Goal: Transaction & Acquisition: Subscribe to service/newsletter

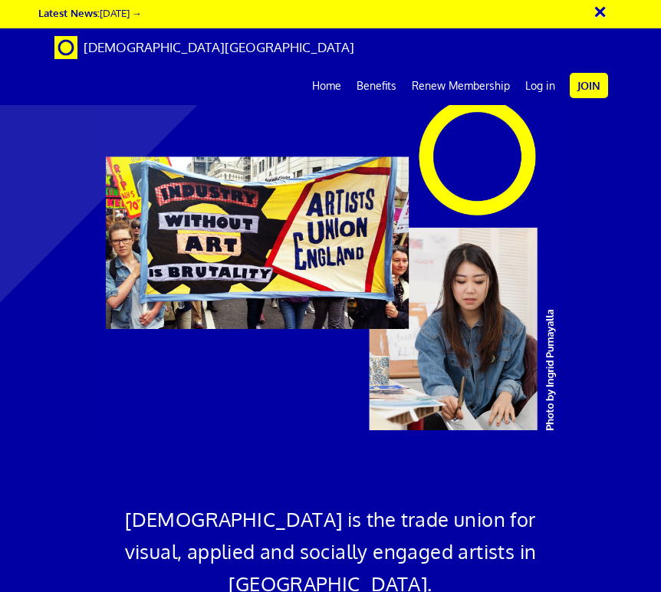
scroll to position [0, 25]
click at [536, 67] on link "Log in" at bounding box center [540, 86] width 45 height 38
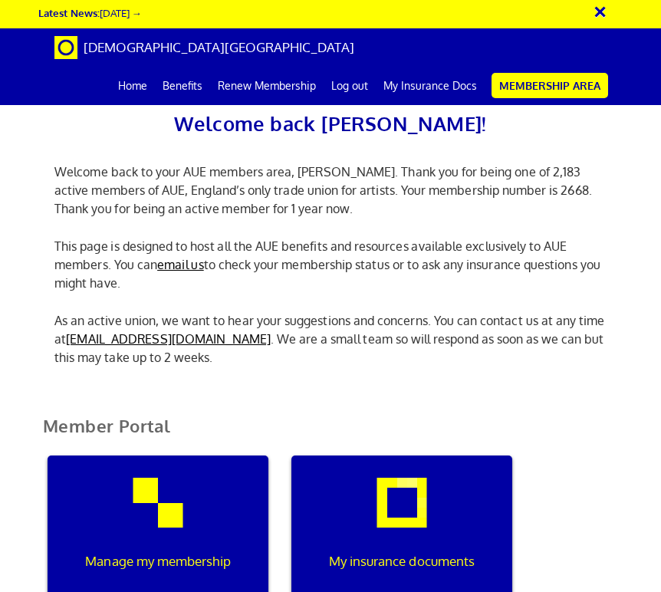
scroll to position [275, 0]
click at [394, 456] on div "My insurance documents" at bounding box center [401, 529] width 221 height 147
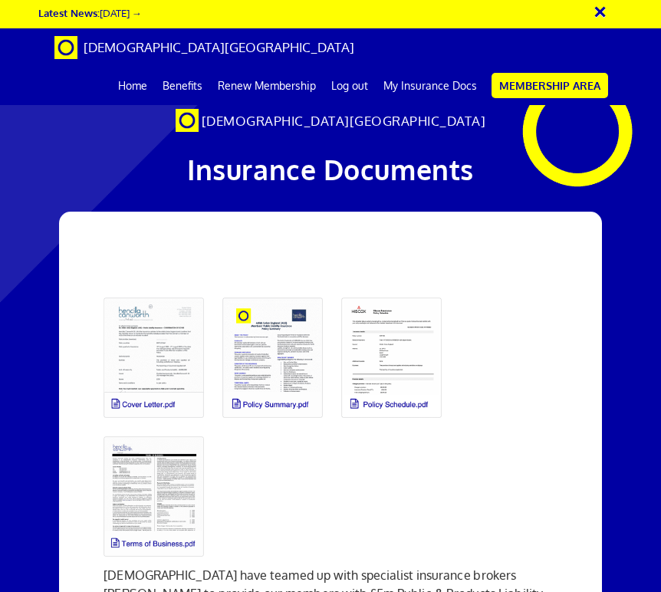
scroll to position [0, 25]
click at [141, 356] on link at bounding box center [153, 357] width 119 height 139
click at [581, 80] on link "Membership Area" at bounding box center [550, 85] width 117 height 25
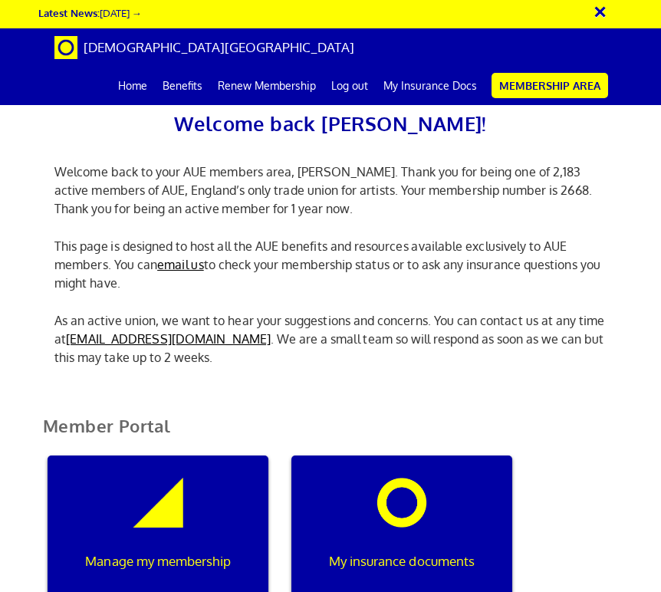
scroll to position [322, 0]
click at [431, 456] on div "My insurance documents" at bounding box center [401, 529] width 221 height 147
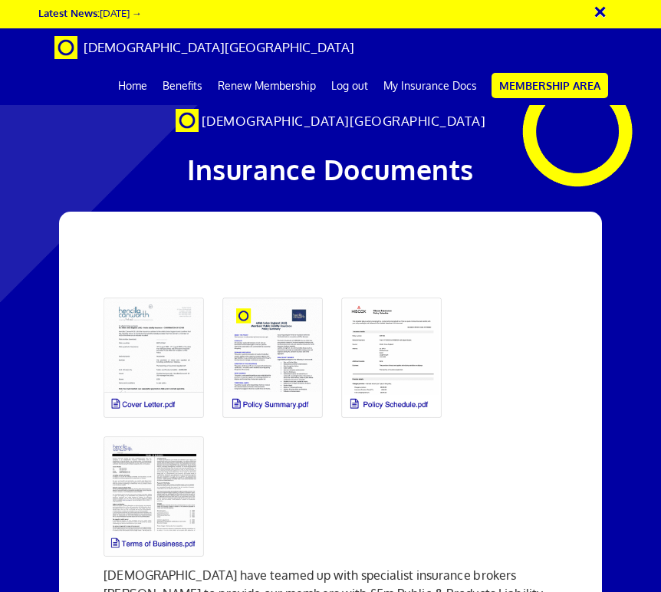
scroll to position [90, 0]
click at [397, 288] on link at bounding box center [391, 357] width 119 height 139
click at [277, 84] on link "Renew Membership" at bounding box center [267, 86] width 114 height 38
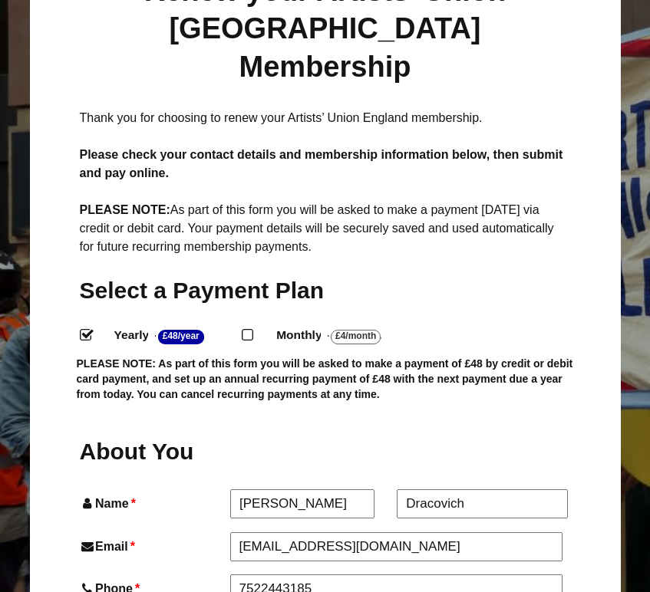
scroll to position [249, 0]
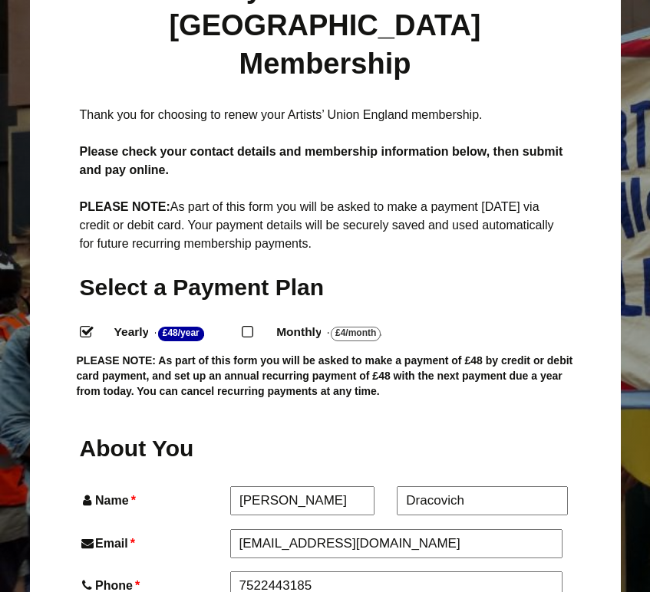
click at [252, 326] on input "Monthly - £4/Month ." at bounding box center [247, 331] width 10 height 10
radio input "true"
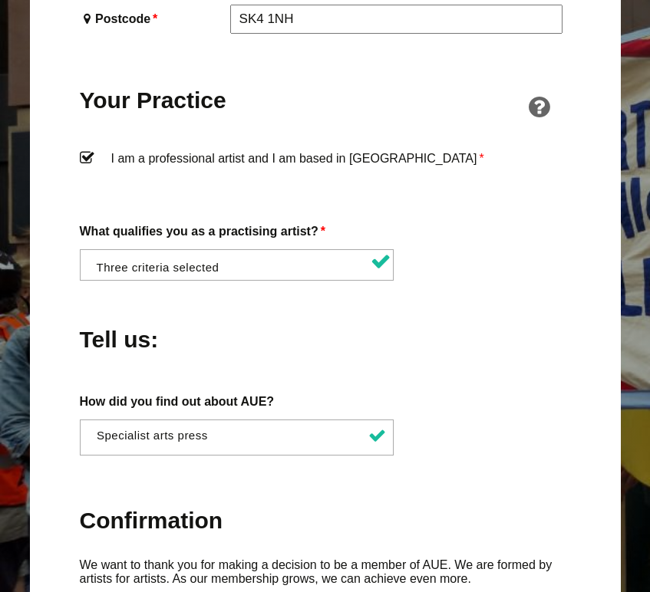
scroll to position [1213, 0]
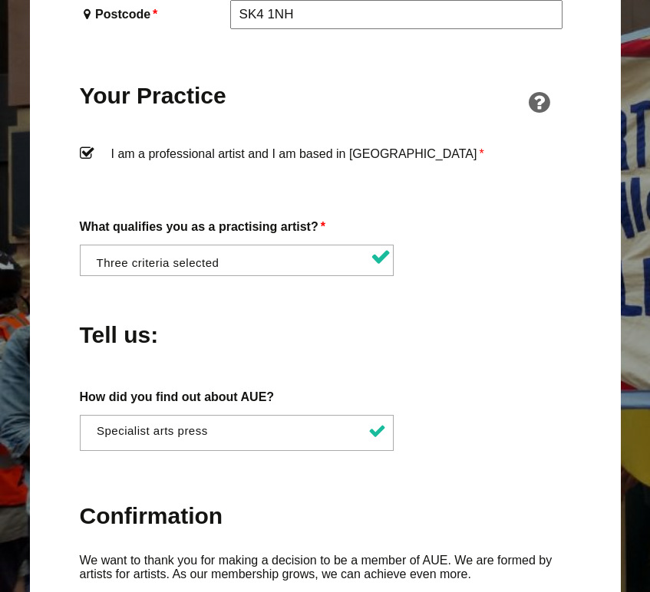
click at [272, 245] on li at bounding box center [241, 258] width 315 height 26
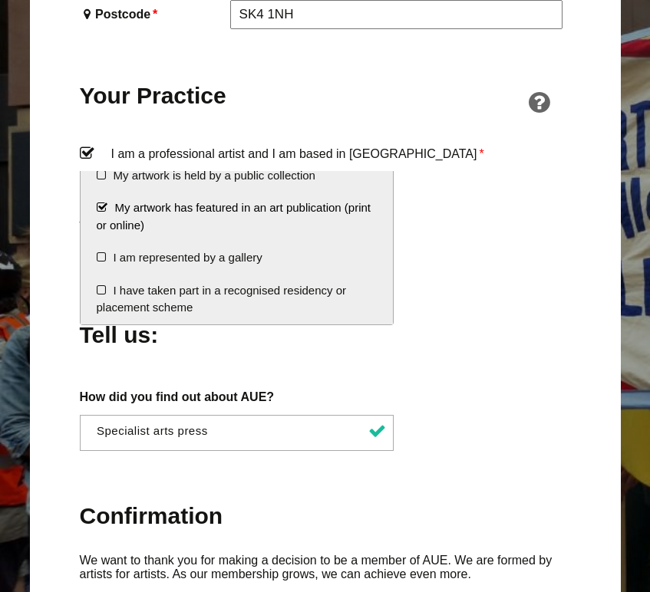
scroll to position [270, 0]
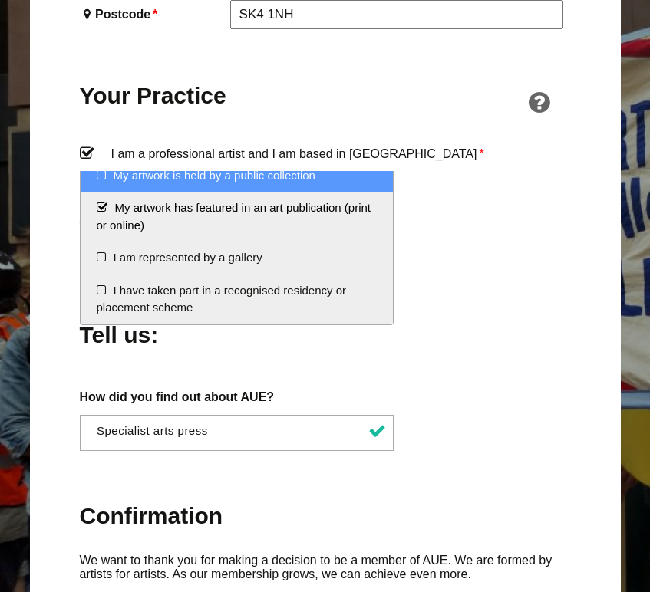
click at [245, 182] on li "My artwork is held by a public collection" at bounding box center [237, 176] width 313 height 33
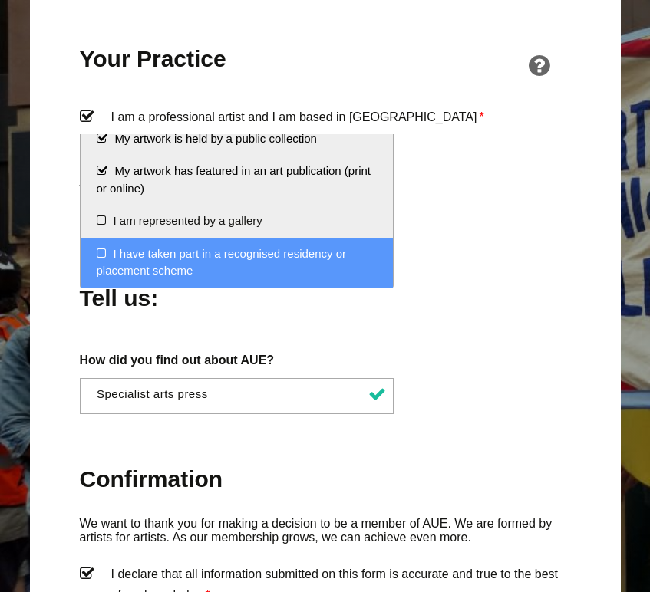
scroll to position [1250, 0]
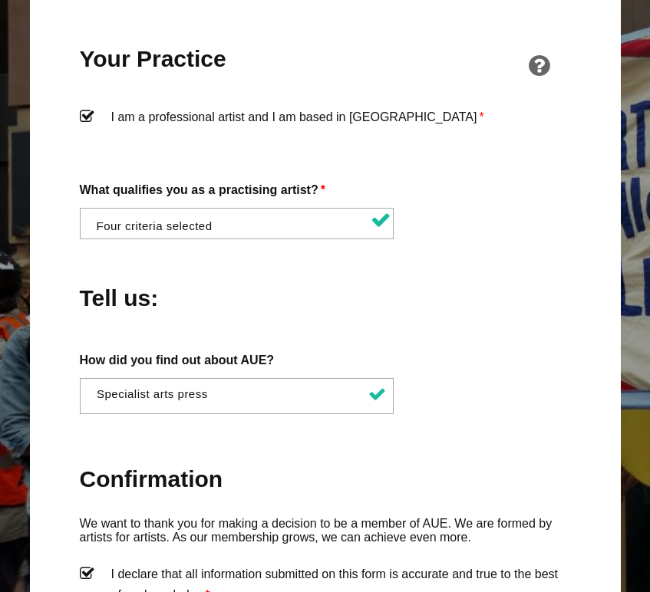
click at [431, 350] on div "How did you find out about AUE? Word of mouth Facebook Twitter Other social med…" at bounding box center [325, 382] width 491 height 65
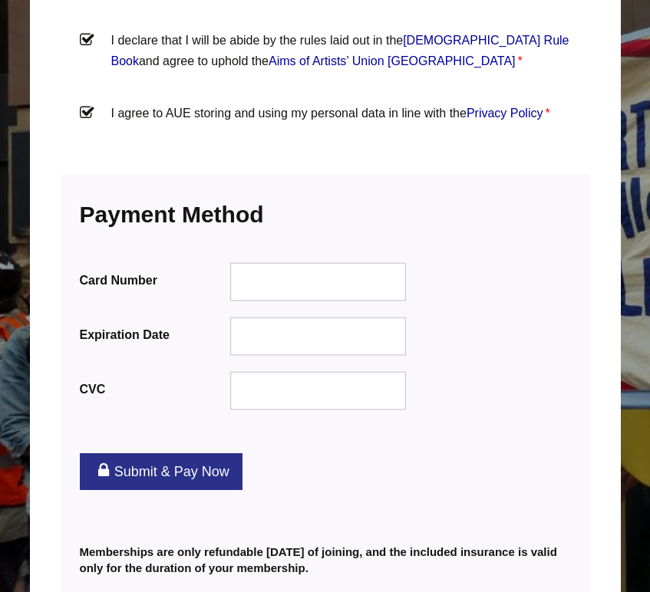
scroll to position [1857, 0]
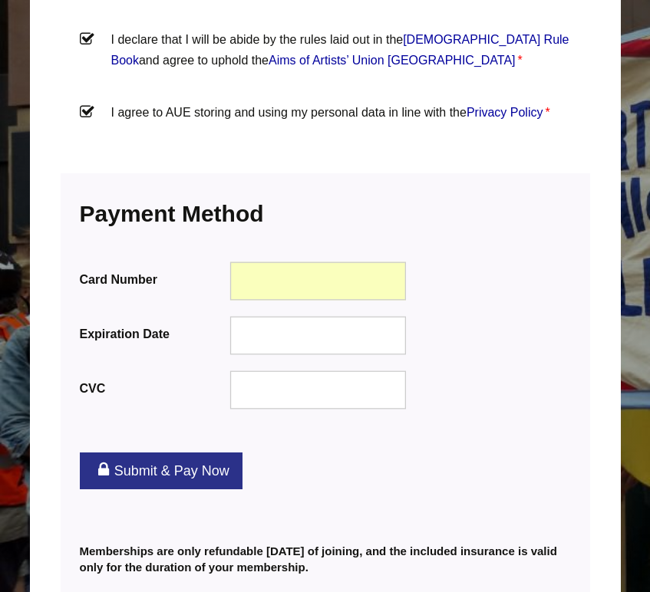
click at [268, 371] on div at bounding box center [317, 390] width 176 height 38
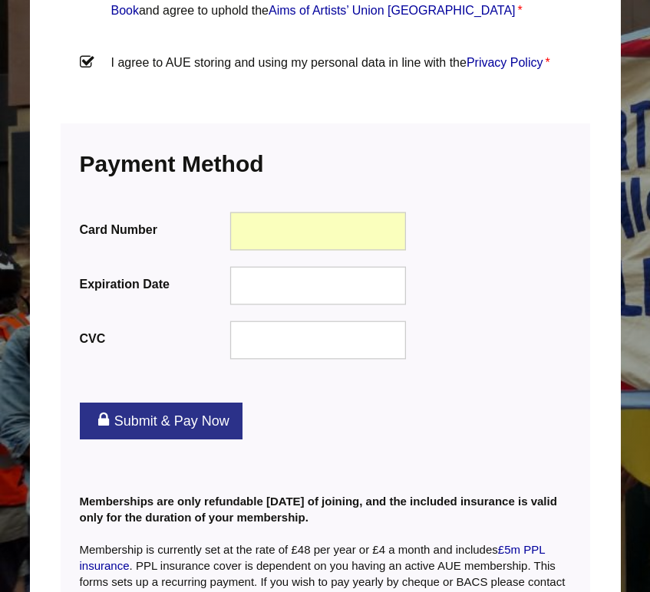
scroll to position [1907, 0]
click at [137, 403] on link "Submit & Pay Now" at bounding box center [161, 421] width 163 height 37
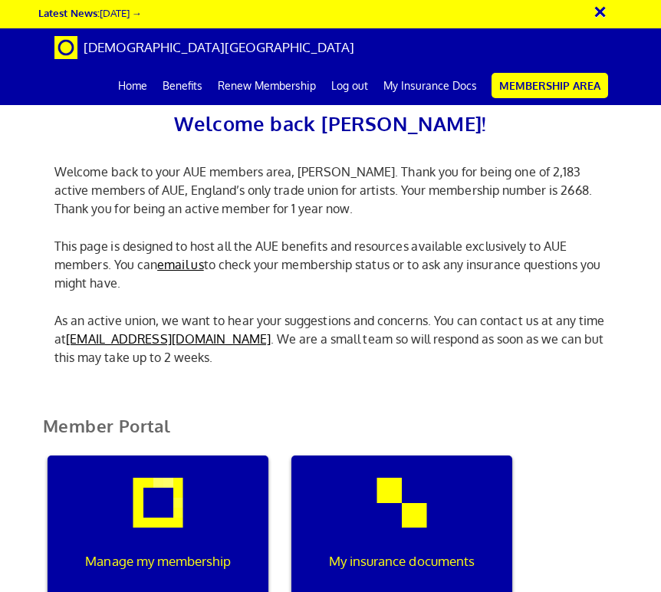
scroll to position [0, 5]
